Goal: Task Accomplishment & Management: Use online tool/utility

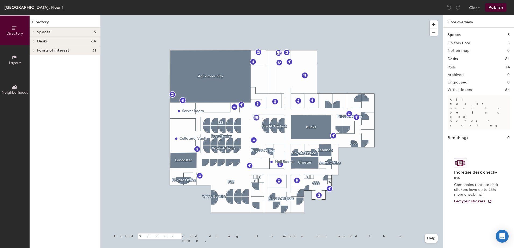
click at [15, 60] on icon at bounding box center [14, 58] width 5 height 4
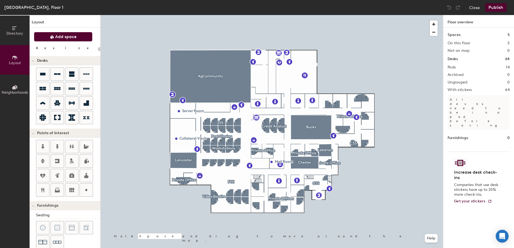
click at [76, 38] on button "Add space" at bounding box center [63, 37] width 59 height 10
click at [61, 37] on span "Add space" at bounding box center [65, 36] width 21 height 5
click at [68, 37] on span "Add space" at bounding box center [65, 36] width 21 height 5
click at [60, 37] on span "Add space" at bounding box center [65, 36] width 21 height 5
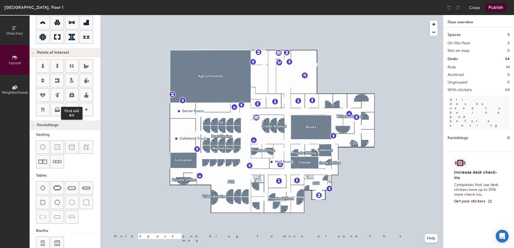
scroll to position [91, 0]
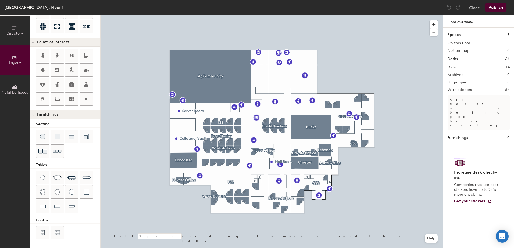
click at [15, 89] on icon at bounding box center [13, 87] width 3 height 3
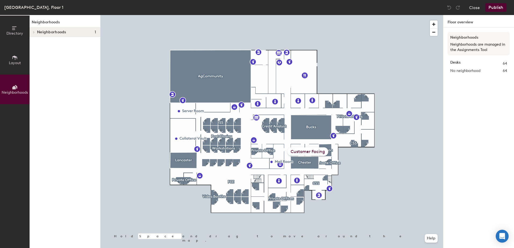
scroll to position [0, 0]
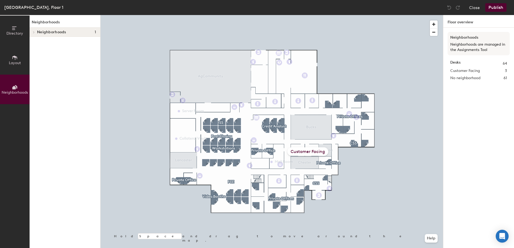
click at [15, 29] on icon at bounding box center [15, 28] width 6 height 6
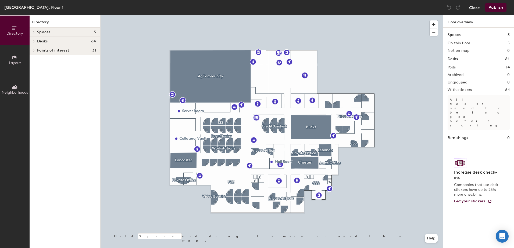
click at [470, 7] on button "Close" at bounding box center [474, 7] width 11 height 9
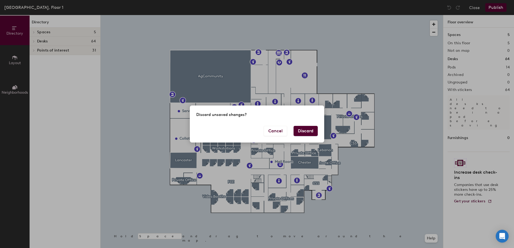
click at [306, 133] on button "Discard" at bounding box center [305, 131] width 24 height 10
